Goal: Find specific page/section: Find specific page/section

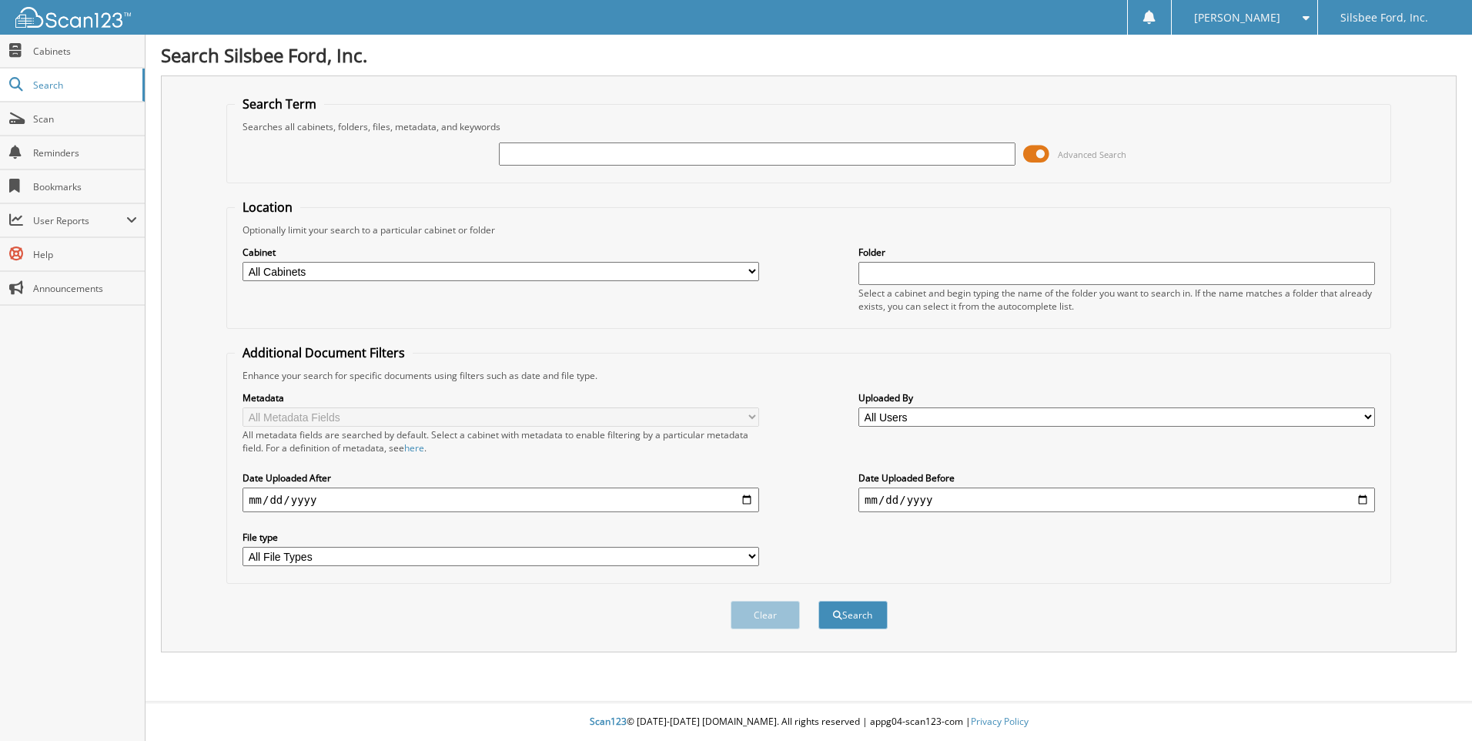
click at [546, 160] on input "text" at bounding box center [757, 153] width 517 height 23
type input "33017"
click at [818, 600] on button "Search" at bounding box center [852, 614] width 69 height 28
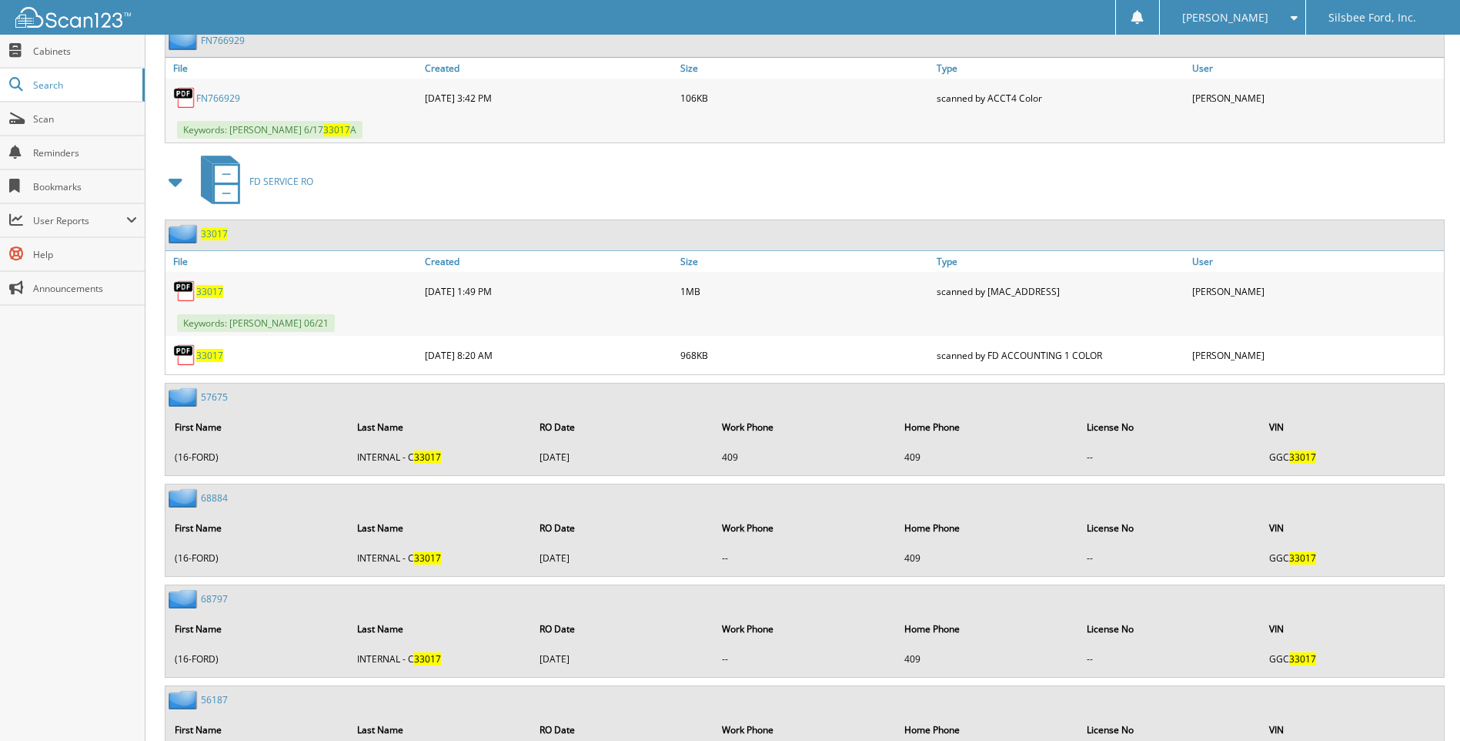
scroll to position [1540, 0]
